Goal: Task Accomplishment & Management: Complete application form

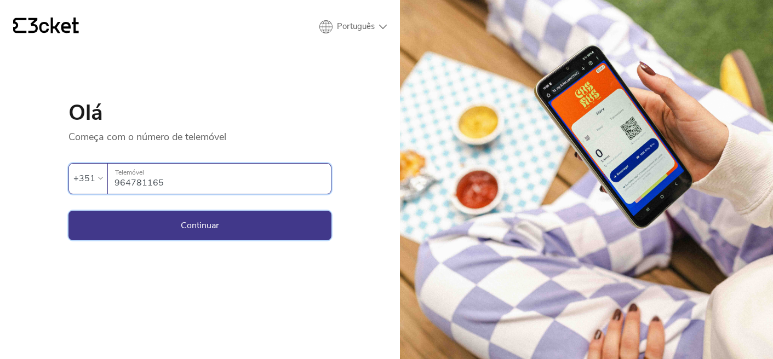
click at [184, 231] on button "Continuar" at bounding box center [199, 226] width 263 height 30
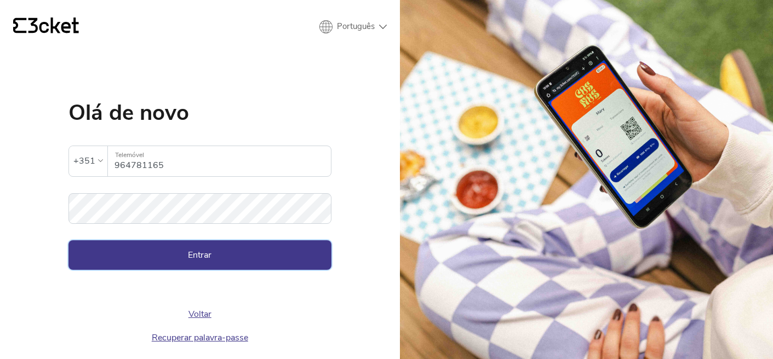
click at [181, 243] on button "Entrar" at bounding box center [199, 256] width 263 height 30
click at [170, 262] on button "Entrar" at bounding box center [199, 256] width 263 height 30
click at [171, 261] on button "Entrar" at bounding box center [199, 256] width 263 height 30
click at [209, 262] on button "Entrar" at bounding box center [199, 256] width 263 height 30
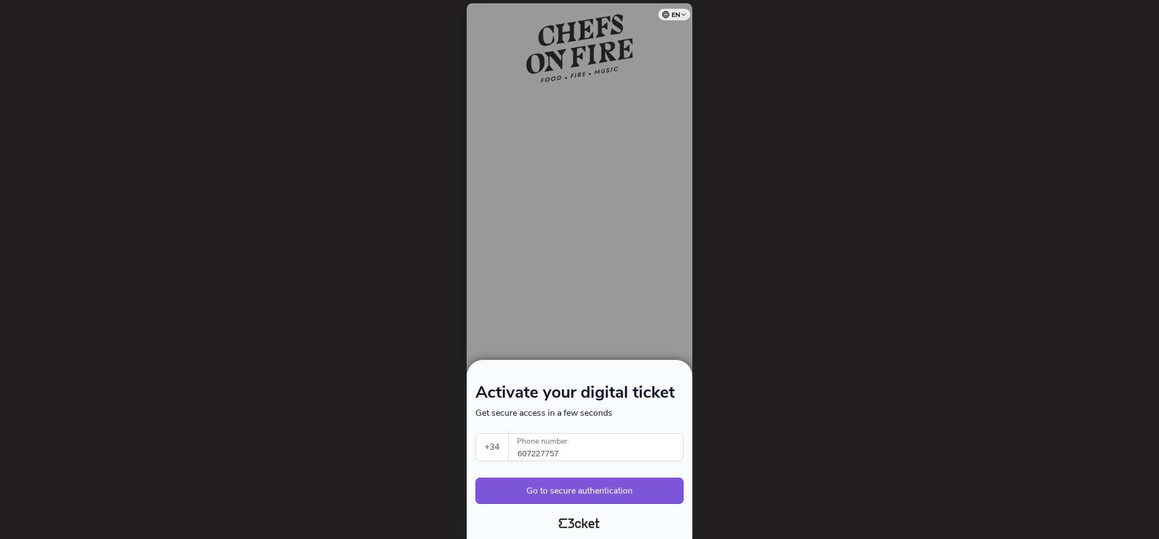
select select "34"
click at [680, 17] on select "Português ([GEOGRAPHIC_DATA]) English Español Catalan [DEMOGRAPHIC_DATA]" at bounding box center [676, 12] width 27 height 21
select select "es"
click at [663, 2] on select "Português ([GEOGRAPHIC_DATA]) English Español Catalan [DEMOGRAPHIC_DATA]" at bounding box center [676, 12] width 27 height 21
select select "34"
